Goal: Complete application form

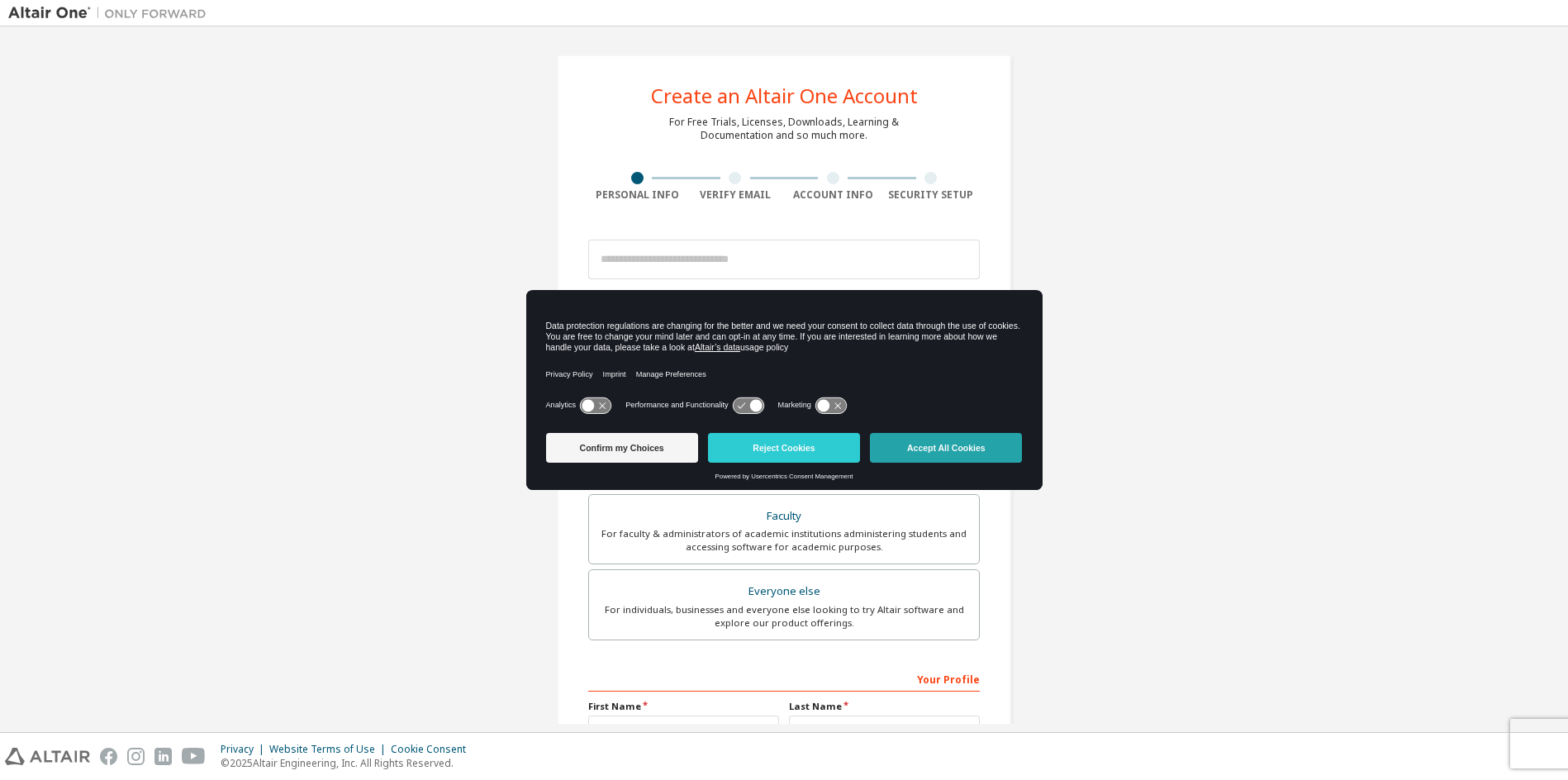
click at [957, 446] on button "Accept All Cookies" at bounding box center [945, 448] width 152 height 30
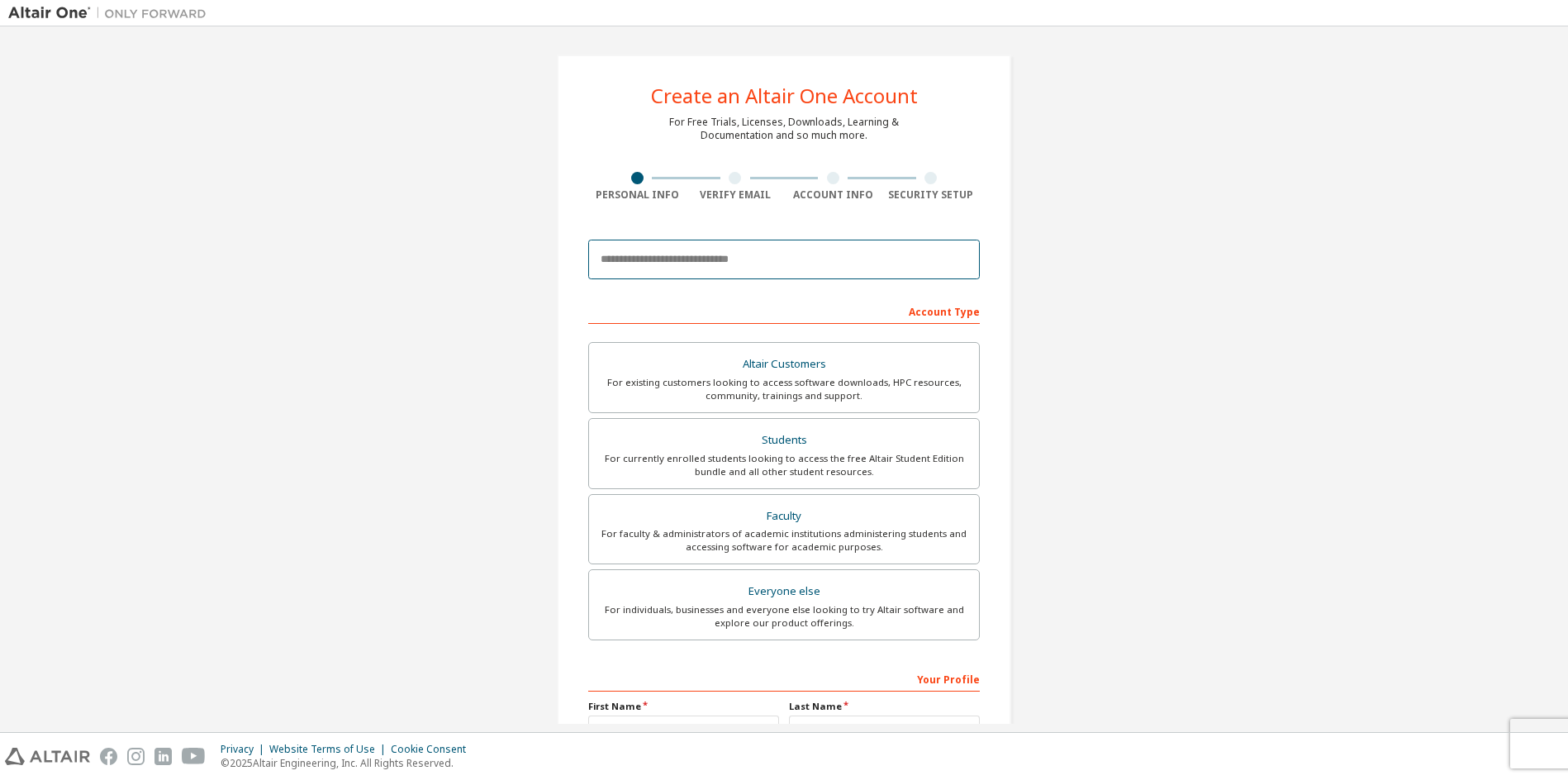
click at [652, 260] on input "email" at bounding box center [784, 259] width 392 height 40
click at [771, 255] on input "email" at bounding box center [784, 259] width 392 height 40
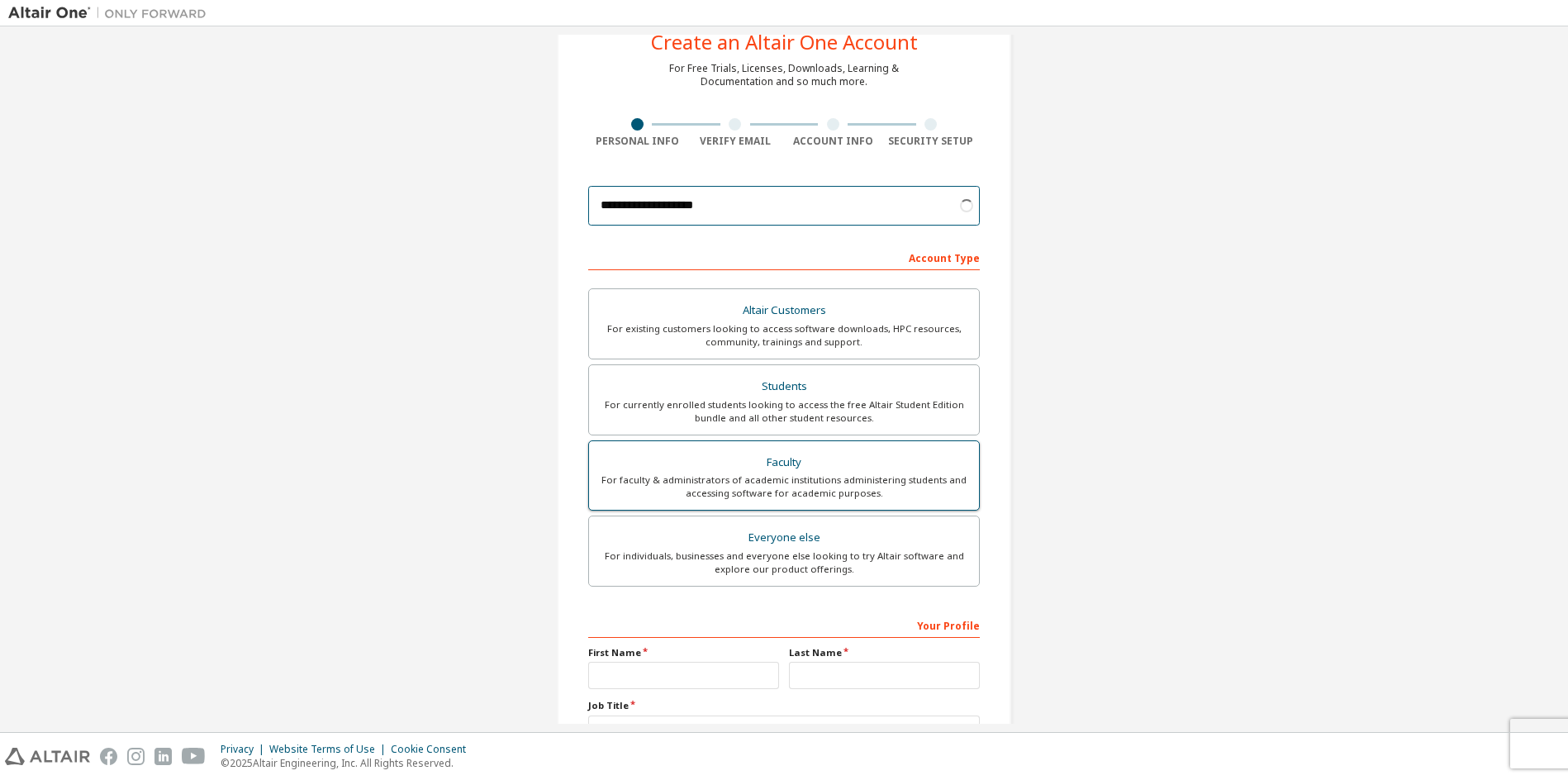
scroll to position [165, 0]
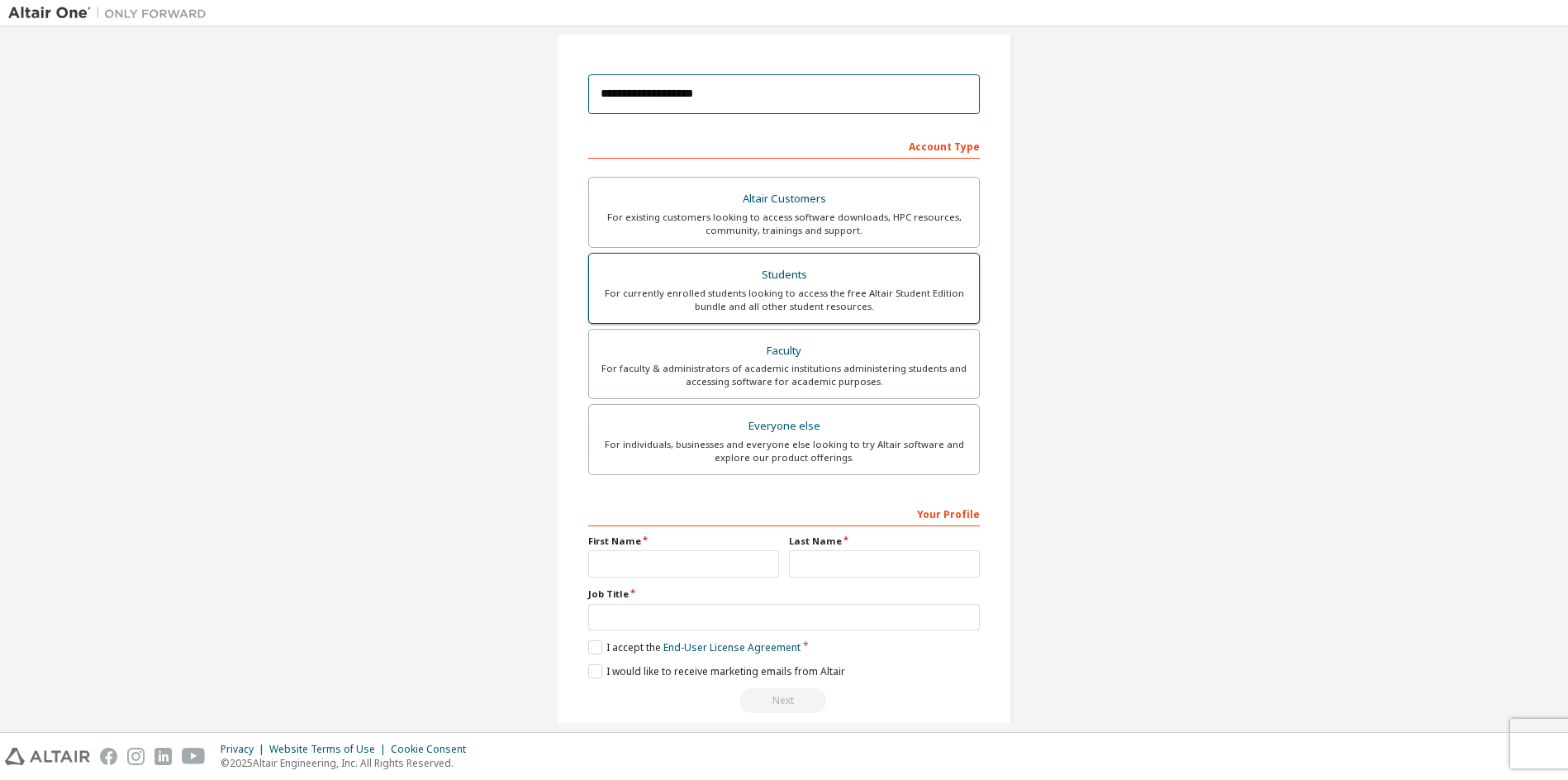
type input "**********"
click at [820, 303] on div "For currently enrolled students looking to access the free Altair Student Editi…" at bounding box center [783, 300] width 370 height 27
click at [643, 560] on input "text" at bounding box center [683, 564] width 191 height 27
type input "******"
type input "*****"
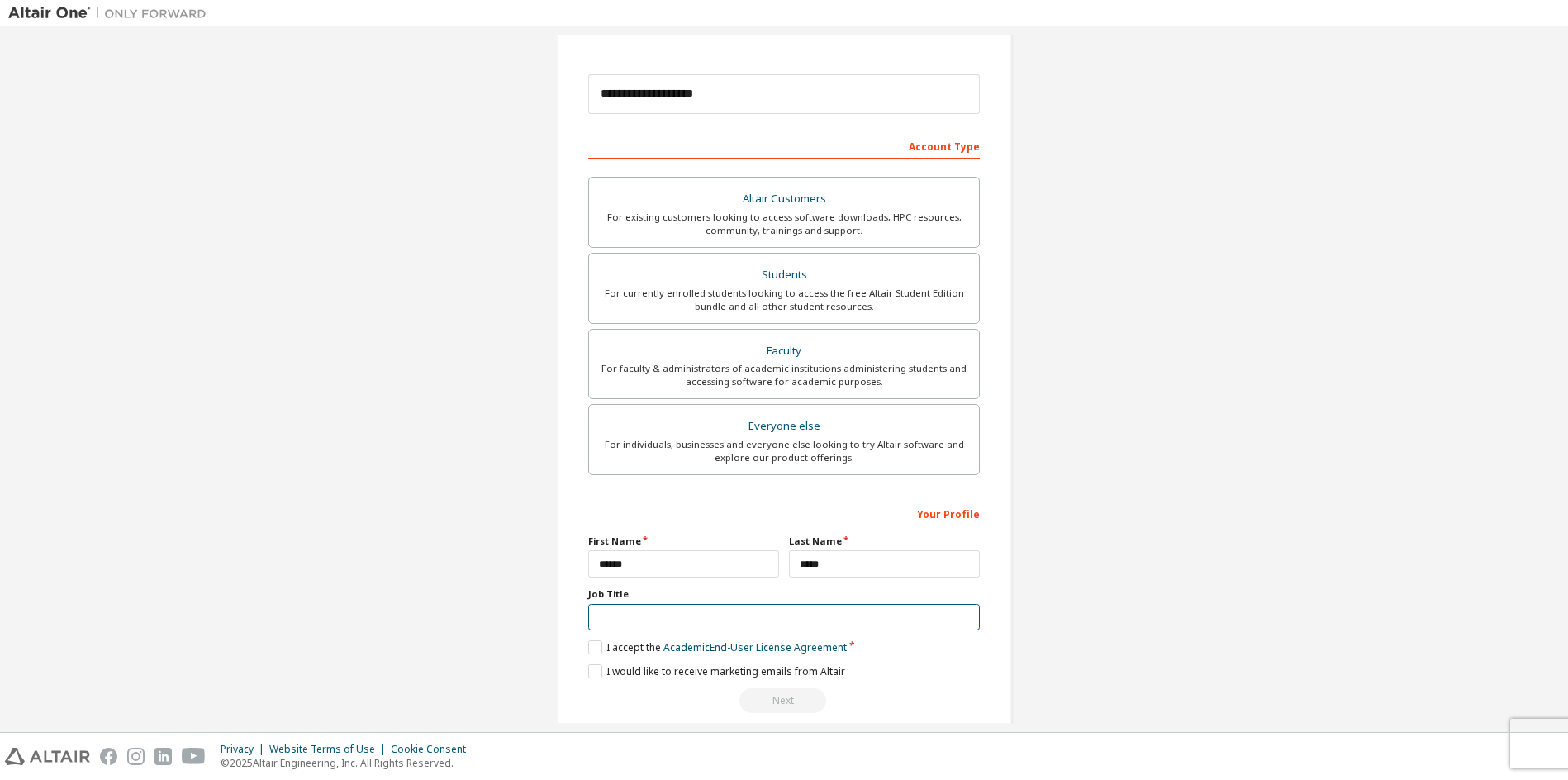
type input "*"
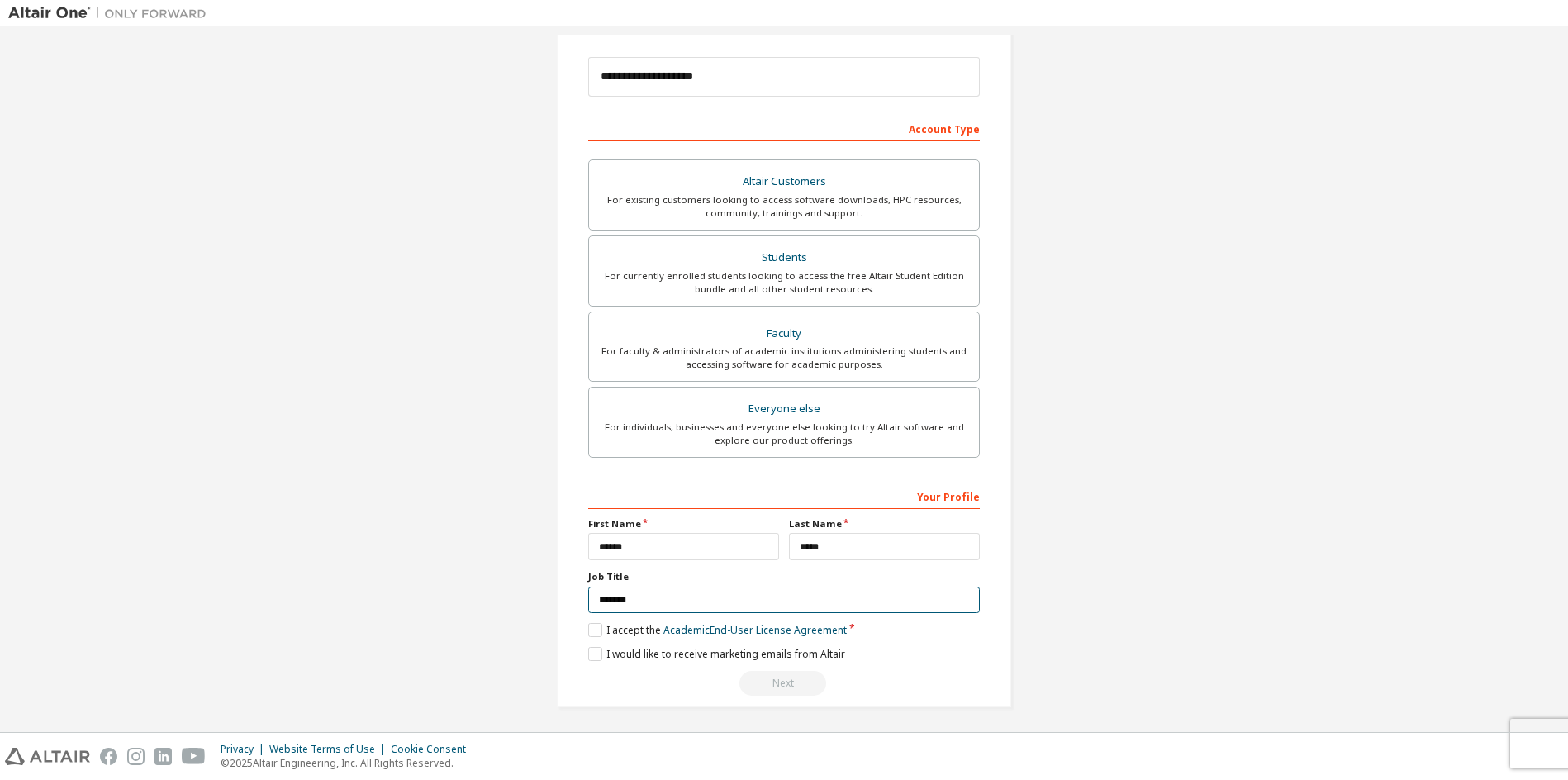
scroll to position [186, 0]
type input "*******"
click at [608, 633] on label "I accept the Academic End-User License Agreement" at bounding box center [717, 627] width 259 height 14
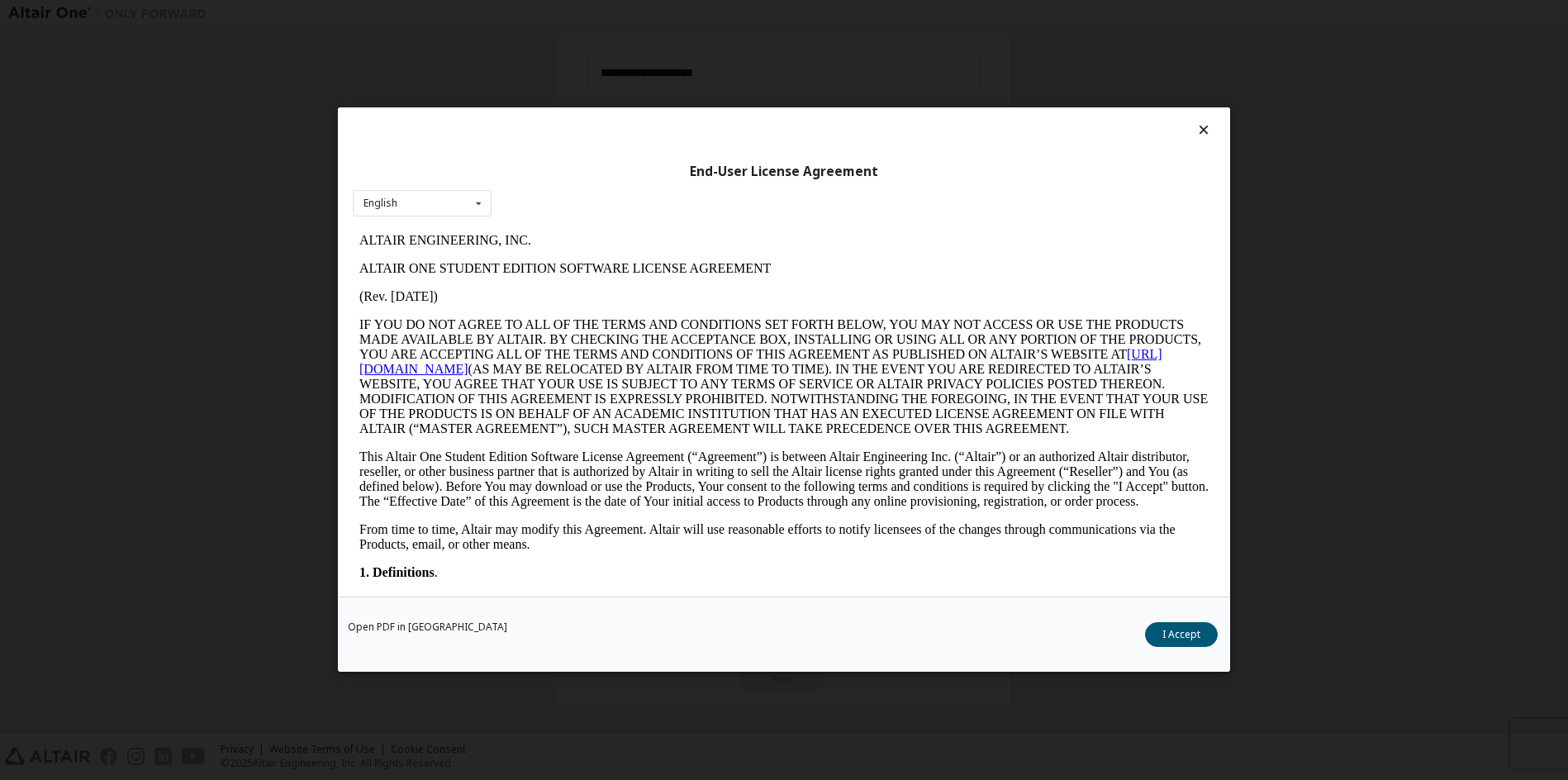
scroll to position [0, 0]
click at [1166, 635] on button "I Accept" at bounding box center [1181, 636] width 73 height 25
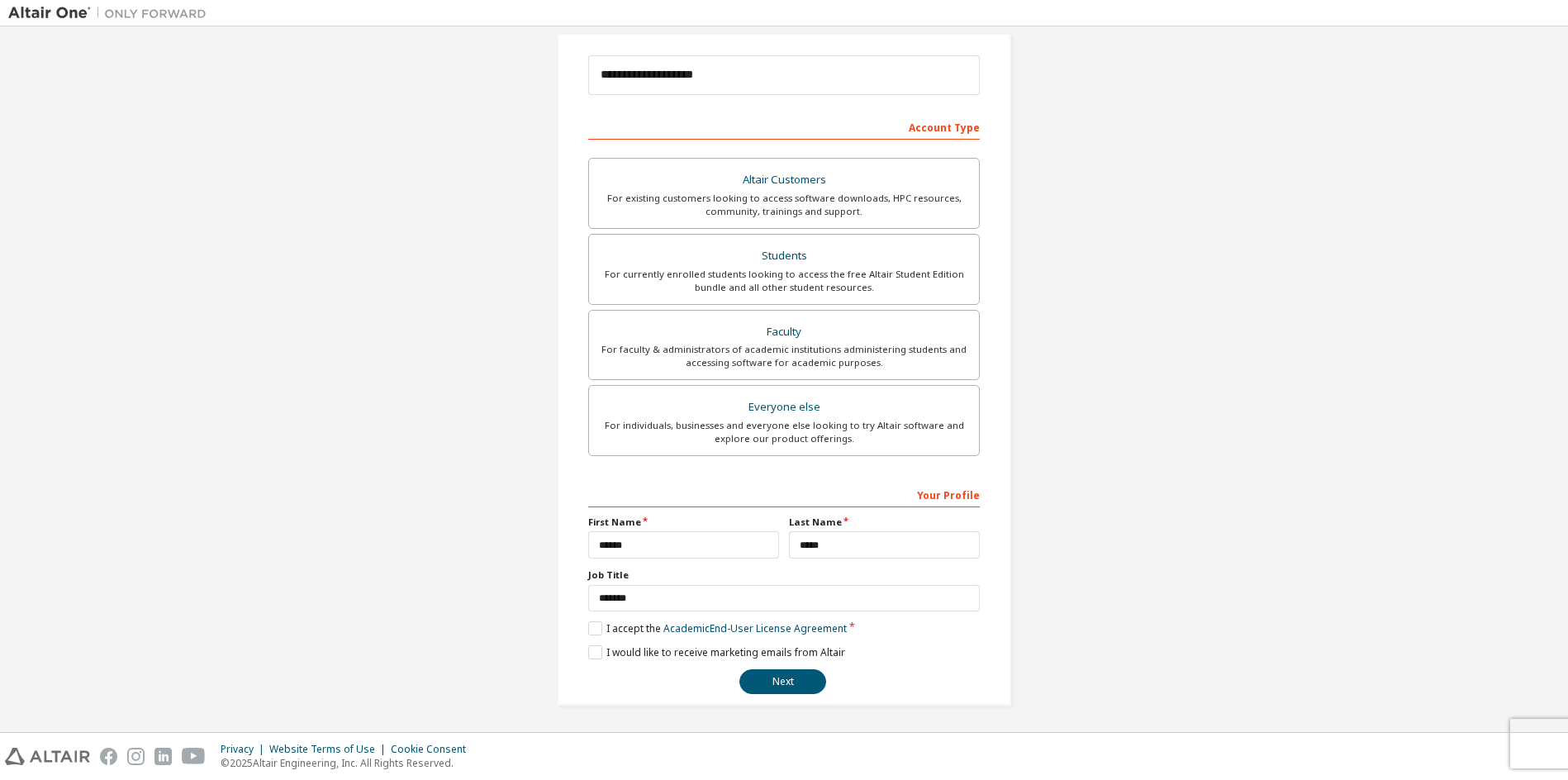
scroll to position [186, 0]
click at [777, 675] on button "Next" at bounding box center [783, 680] width 87 height 25
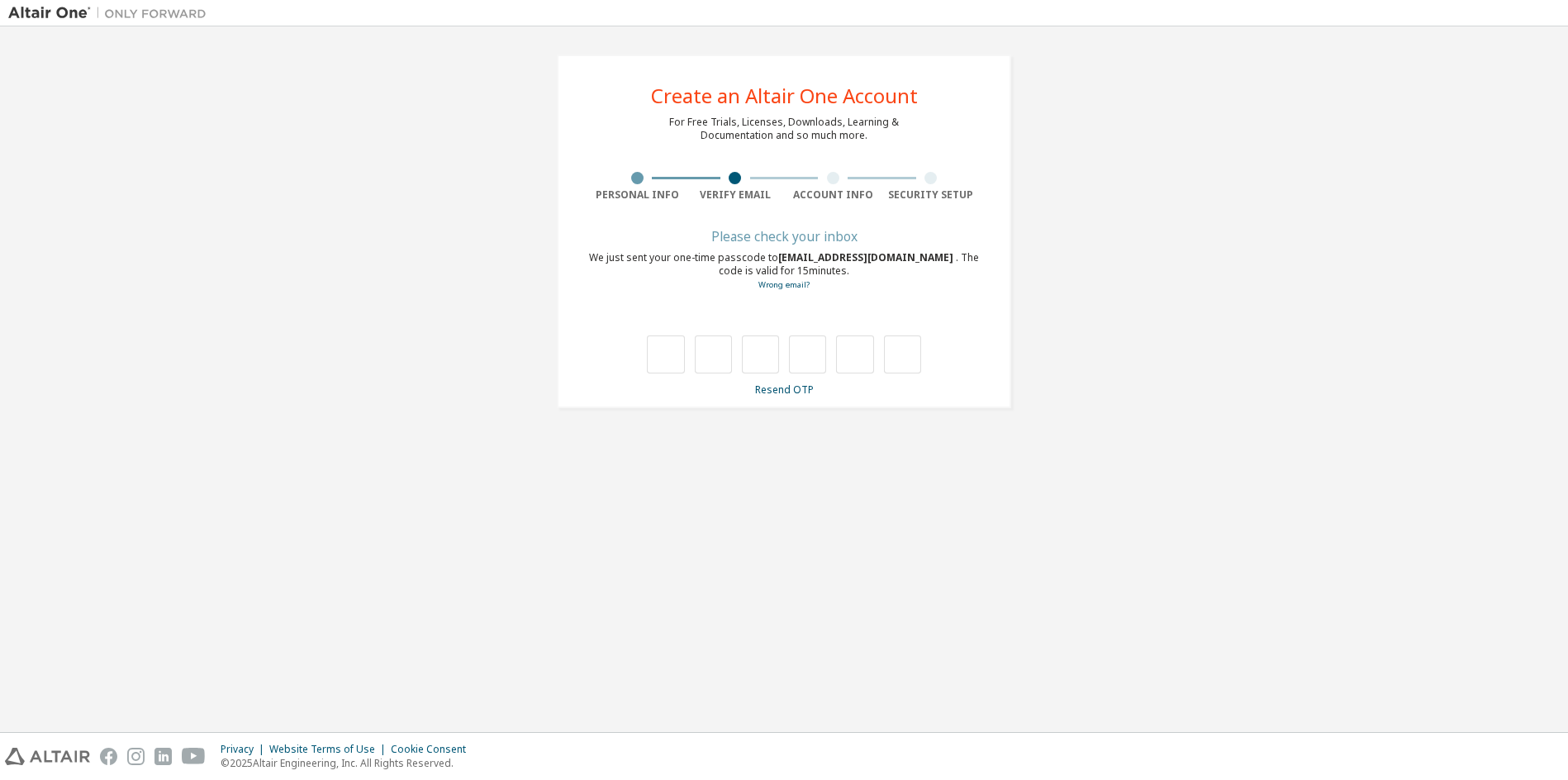
scroll to position [0, 0]
type input "*"
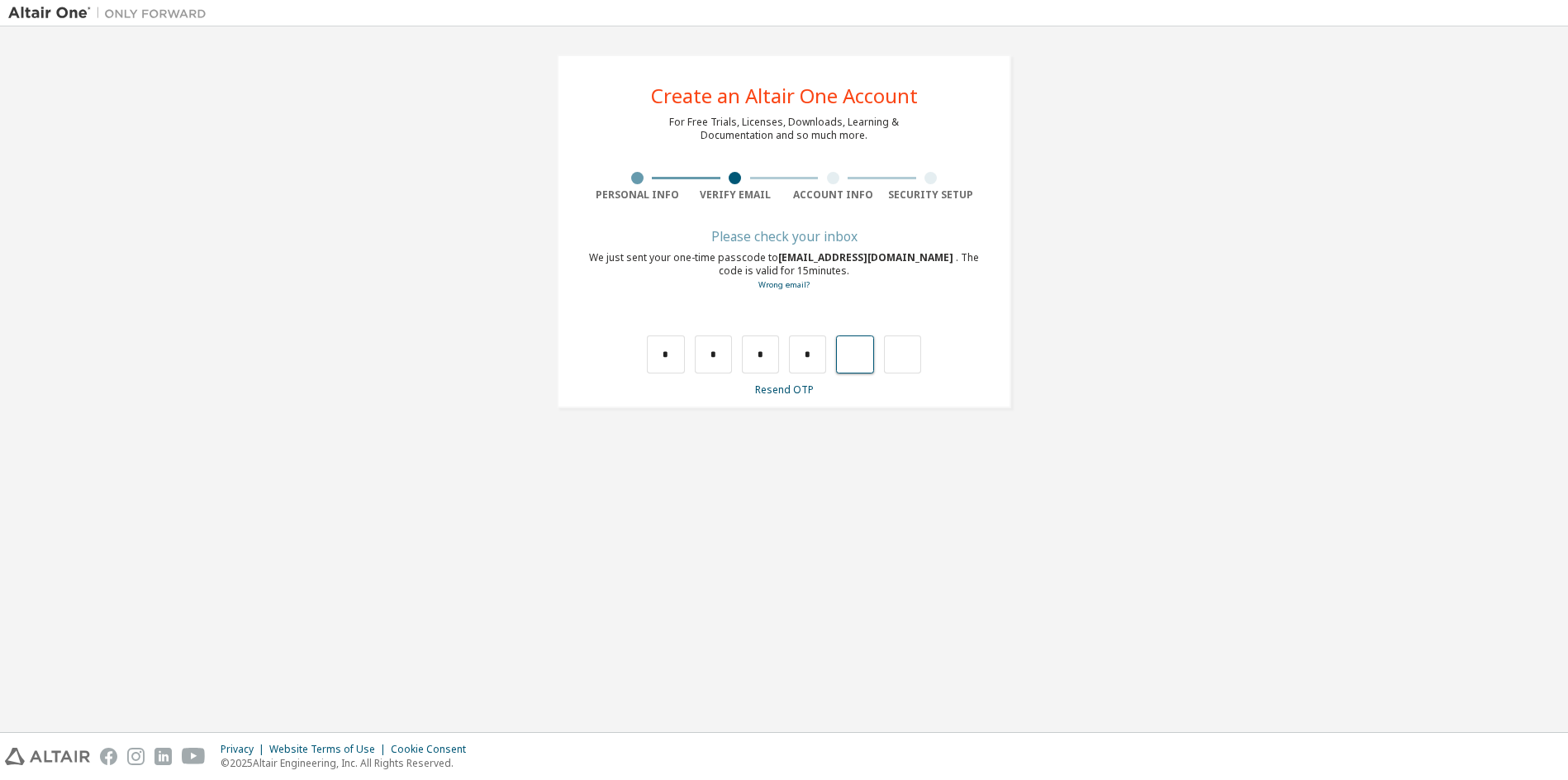
type input "*"
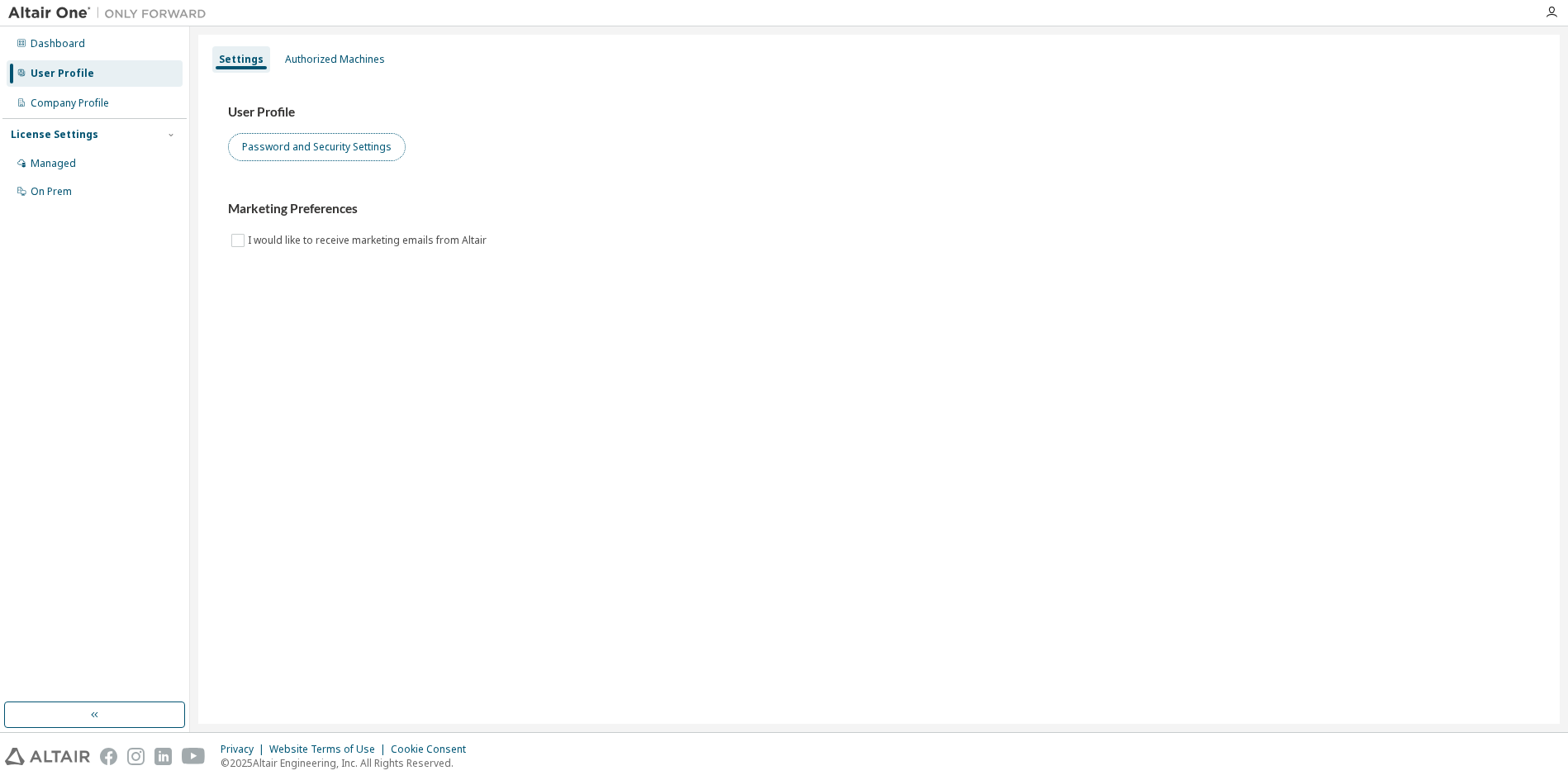
click at [298, 140] on button "Password and Security Settings" at bounding box center [317, 147] width 177 height 28
click at [59, 12] on img at bounding box center [111, 13] width 207 height 17
